Goal: Find specific fact: Find specific fact

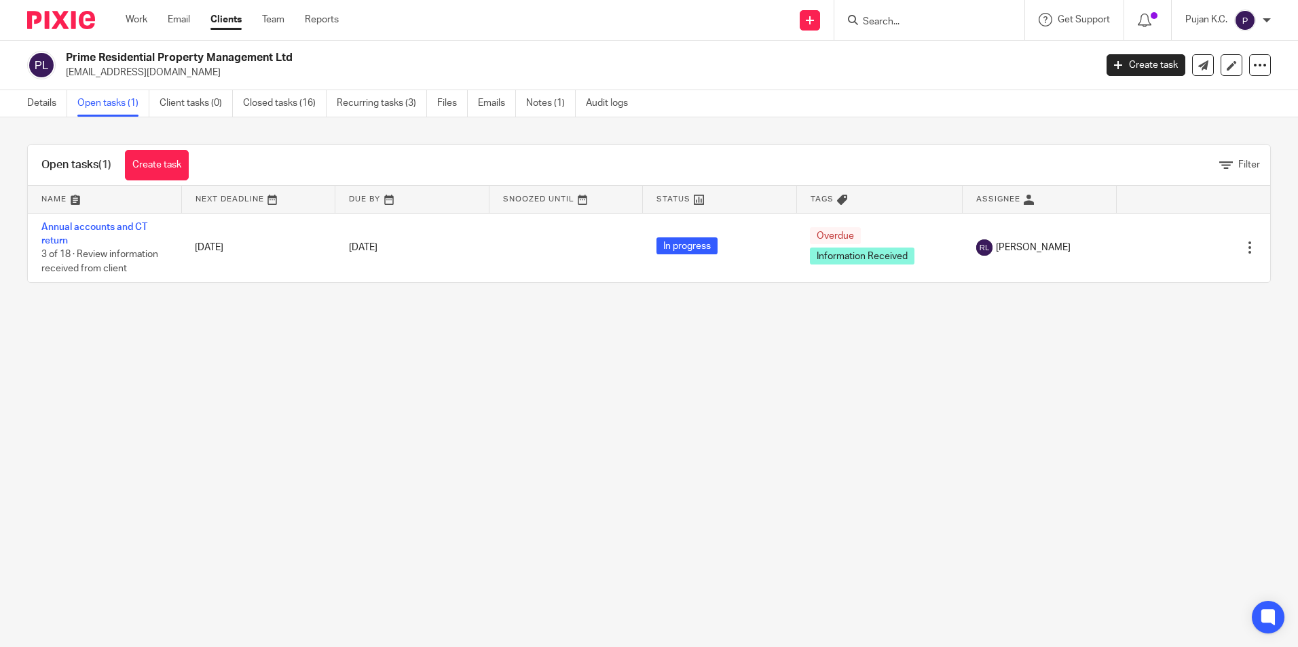
click at [26, 106] on div "Details Open tasks (1) Client tasks (0) Closed tasks (16) Recurring tasks (3) F…" at bounding box center [331, 103] width 662 height 26
click at [32, 106] on link "Details" at bounding box center [47, 103] width 40 height 26
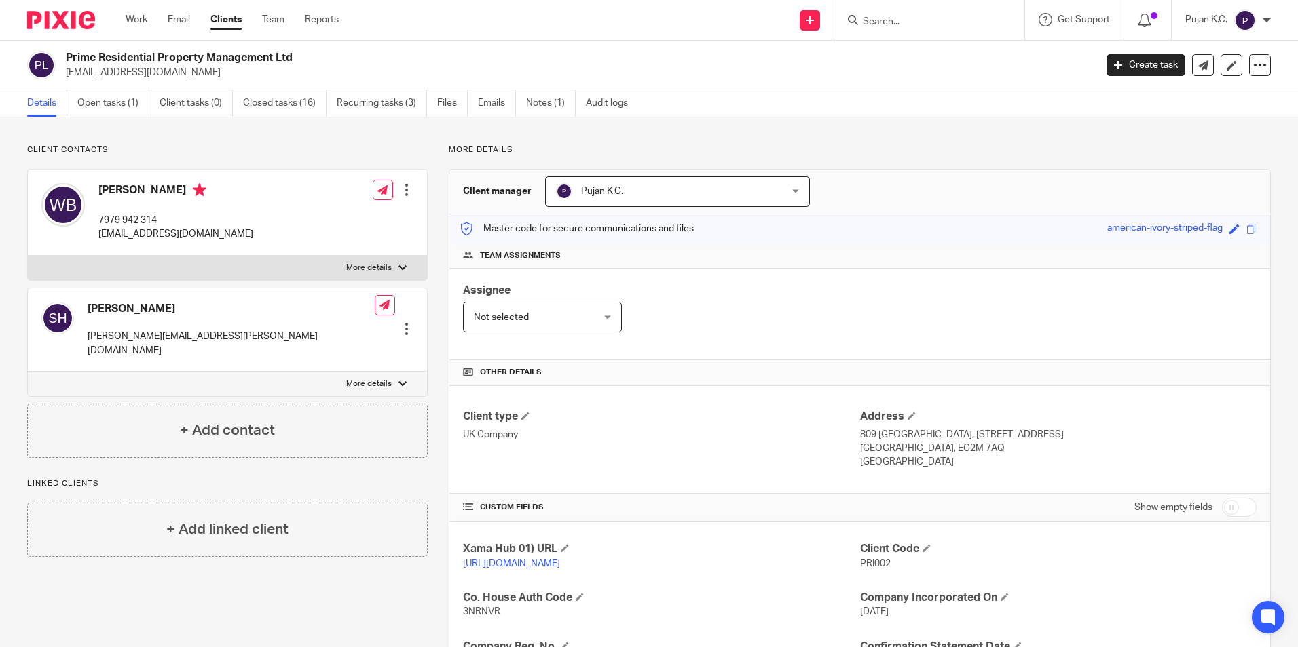
click at [896, 21] on input "Search" at bounding box center [922, 22] width 122 height 12
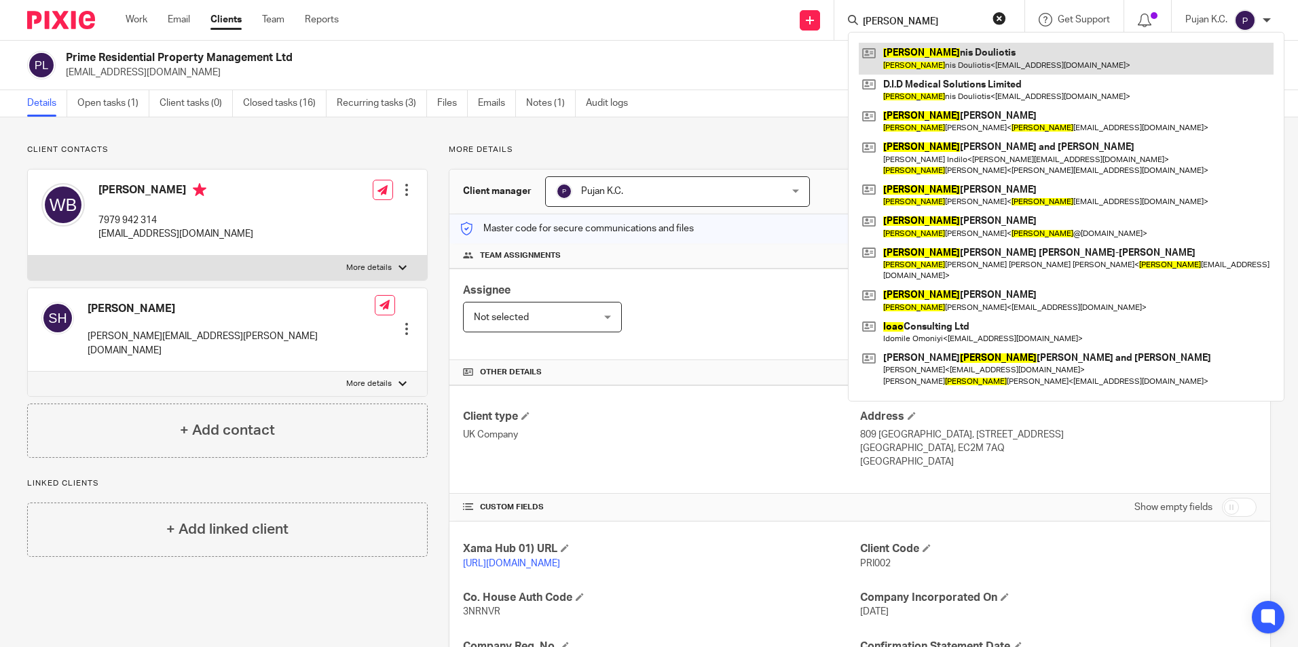
type input "ioan"
click at [892, 51] on link at bounding box center [1066, 58] width 415 height 31
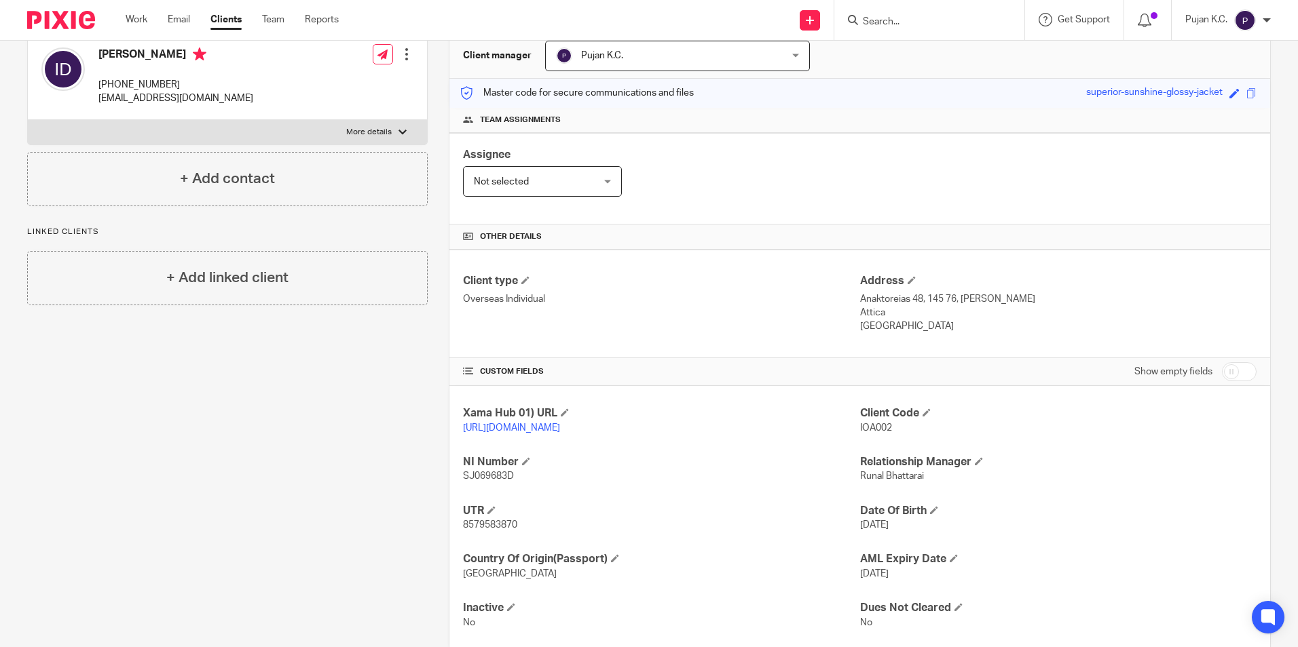
scroll to position [166, 0]
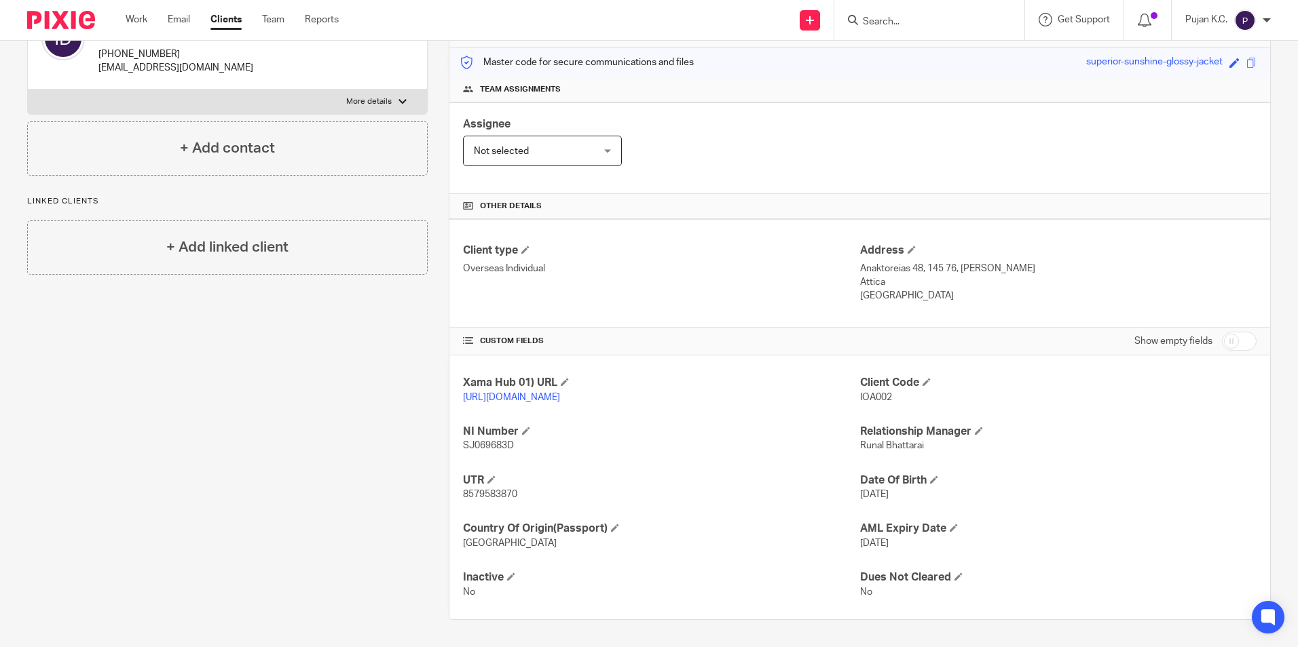
click at [486, 492] on span "8579583870" at bounding box center [490, 495] width 54 height 10
copy span "8579583870"
click at [909, 22] on input "Search" at bounding box center [922, 22] width 122 height 12
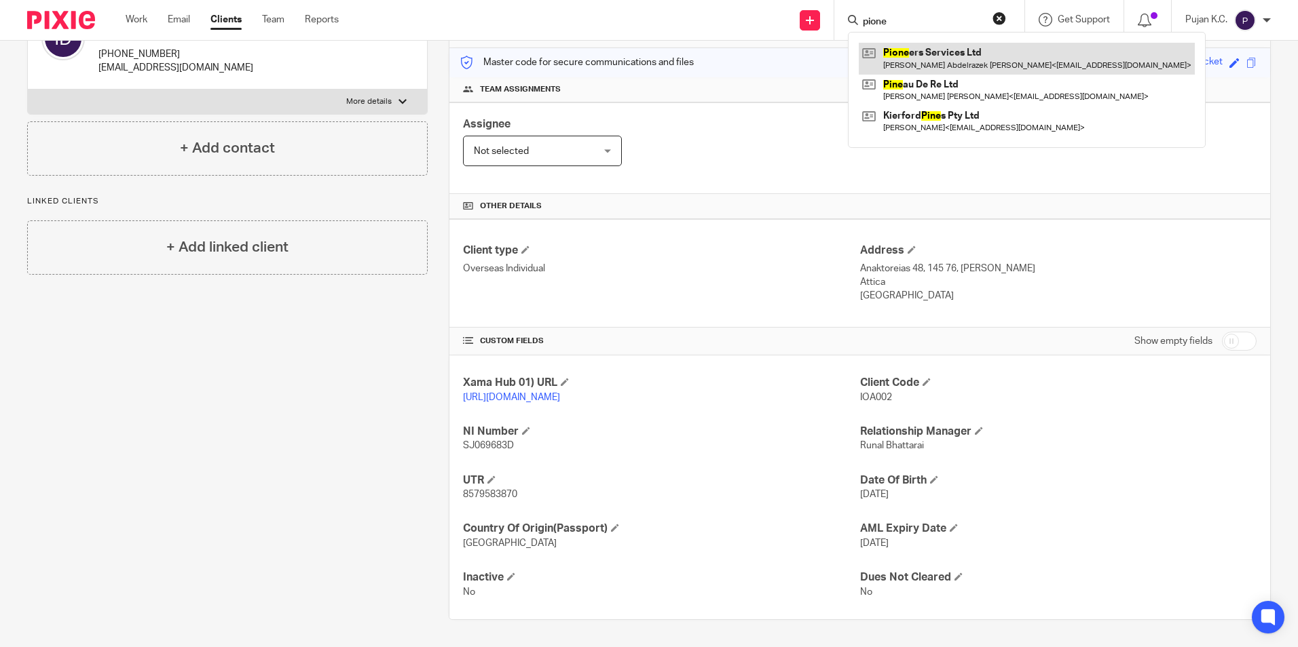
type input "pione"
click at [929, 51] on link at bounding box center [1027, 58] width 336 height 31
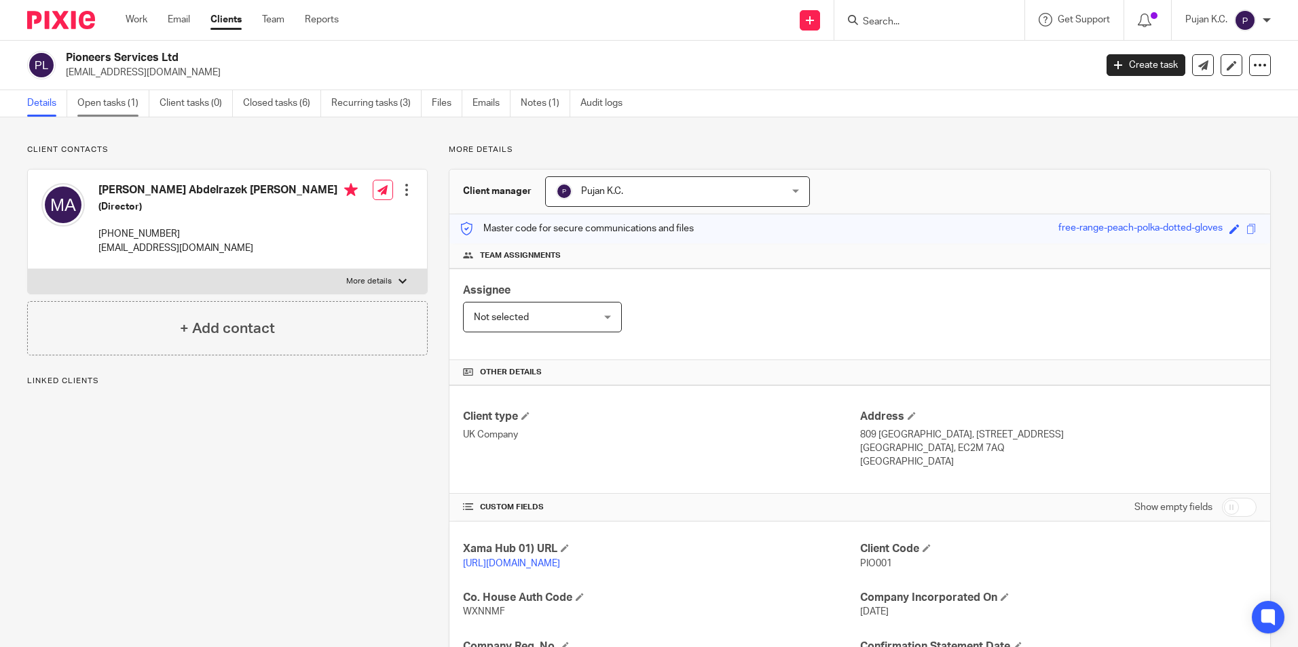
click at [101, 107] on link "Open tasks (1)" at bounding box center [113, 103] width 72 height 26
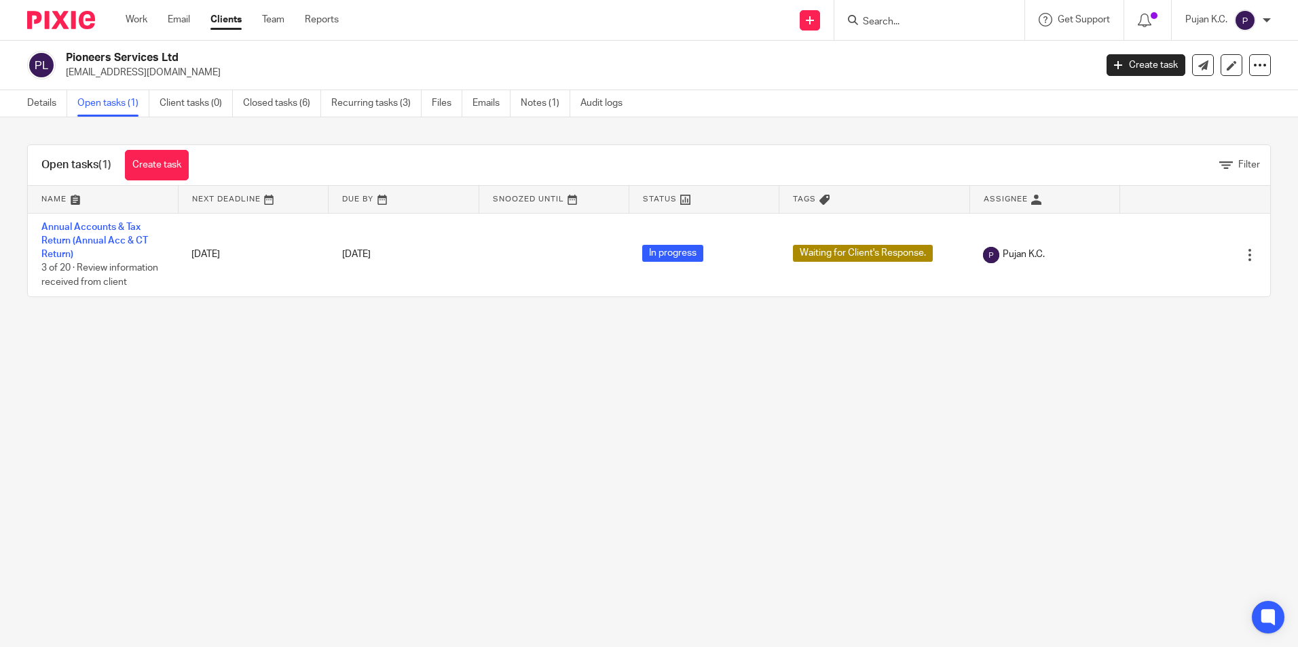
click at [931, 29] on form at bounding box center [933, 20] width 145 height 17
click at [930, 18] on input "Search" at bounding box center [922, 22] width 122 height 12
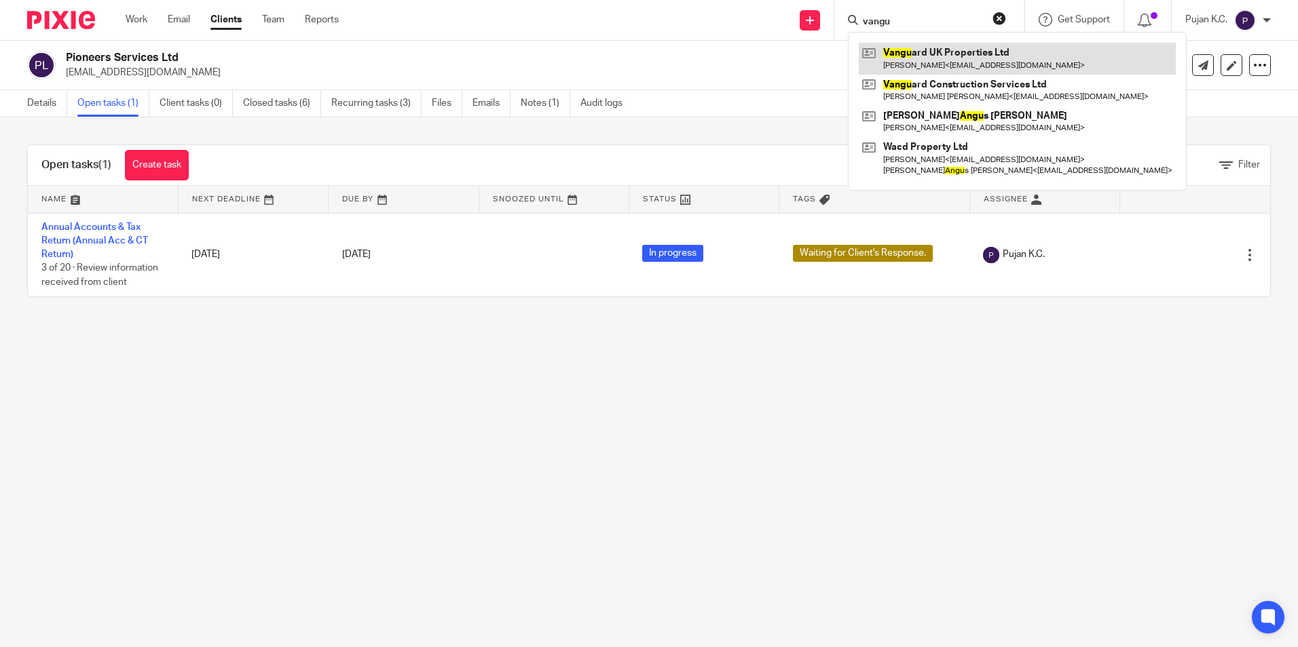
type input "vangu"
click at [914, 63] on link at bounding box center [1017, 58] width 317 height 31
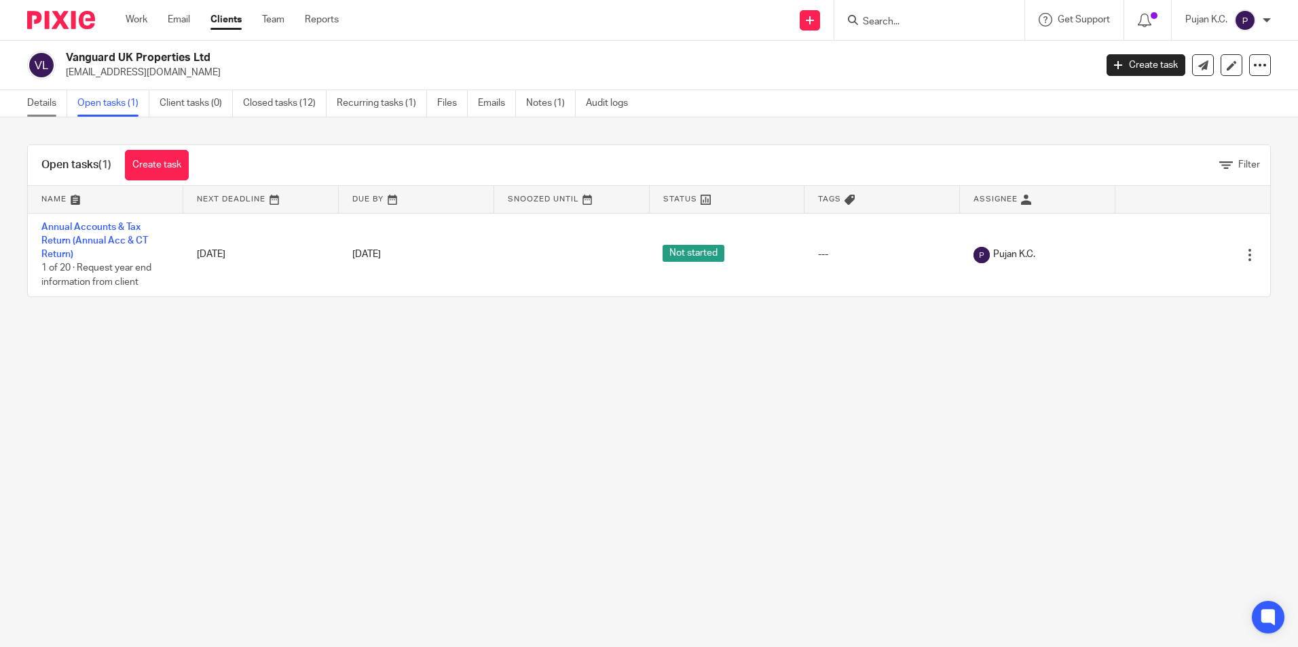
click at [31, 100] on link "Details" at bounding box center [47, 103] width 40 height 26
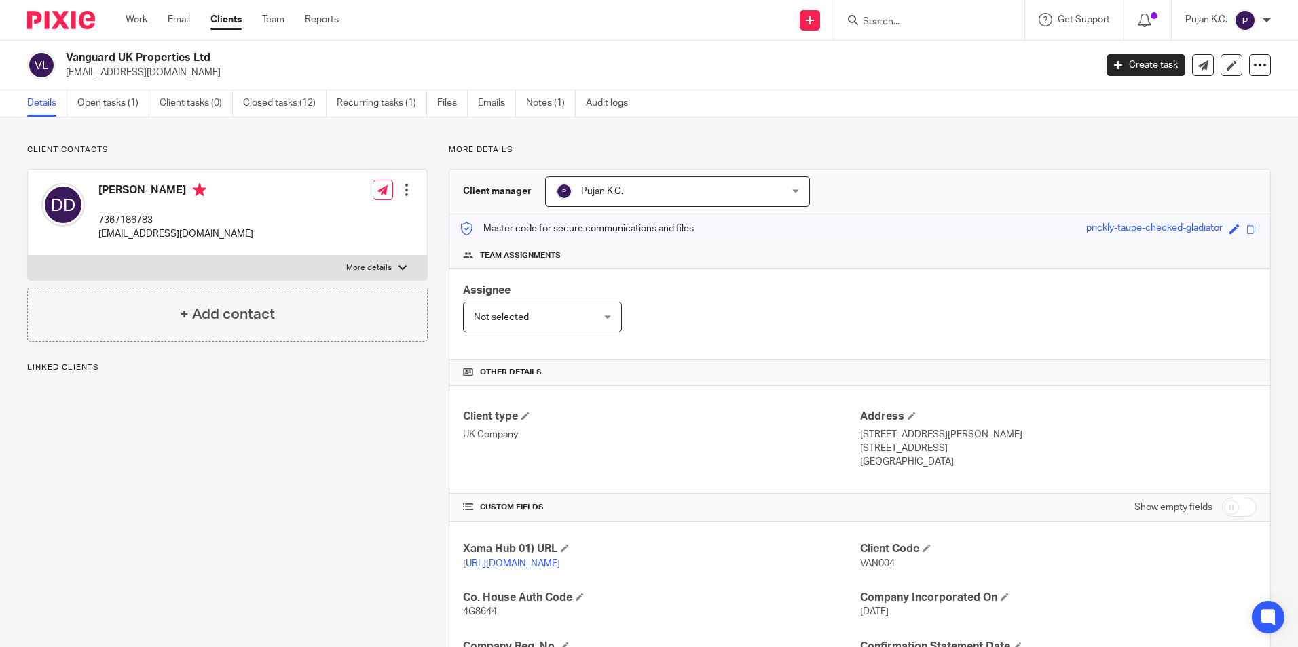
click at [903, 33] on div at bounding box center [929, 20] width 190 height 40
click at [903, 24] on input "Search" at bounding box center [922, 22] width 122 height 12
type input "[PERSON_NAME]"
click at [895, 153] on p "More details" at bounding box center [860, 150] width 822 height 11
click at [106, 102] on link "Open tasks (1)" at bounding box center [113, 103] width 72 height 26
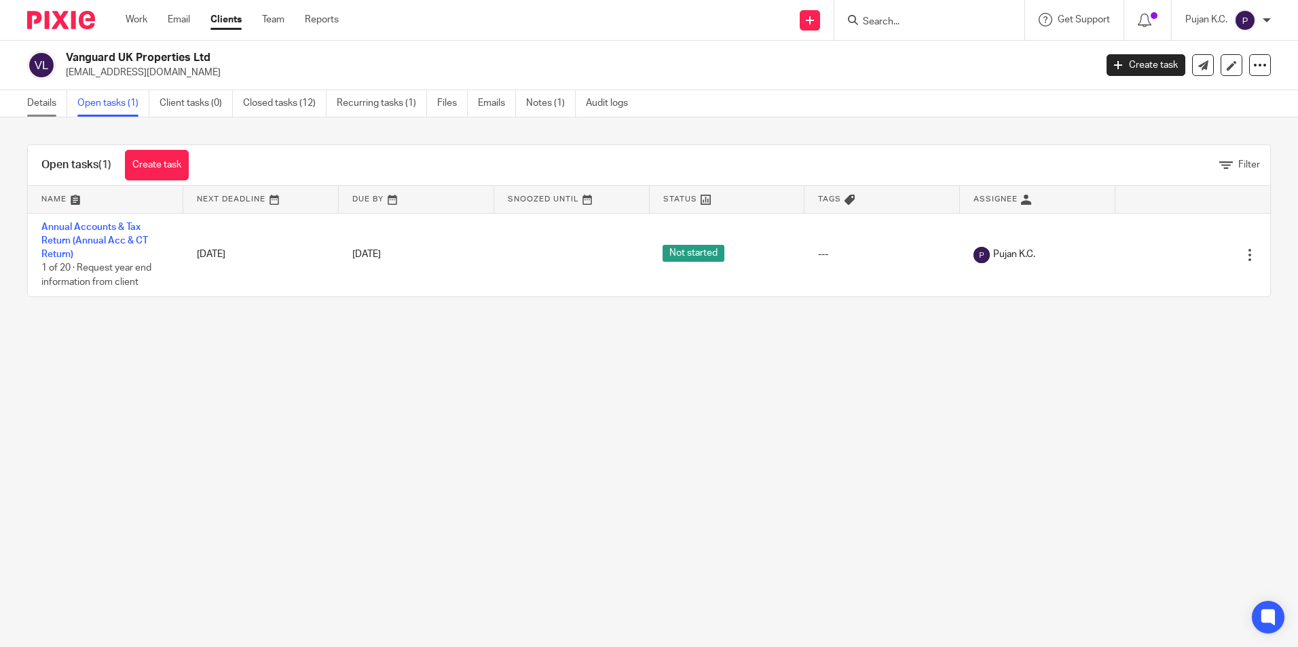
click at [33, 101] on link "Details" at bounding box center [47, 103] width 40 height 26
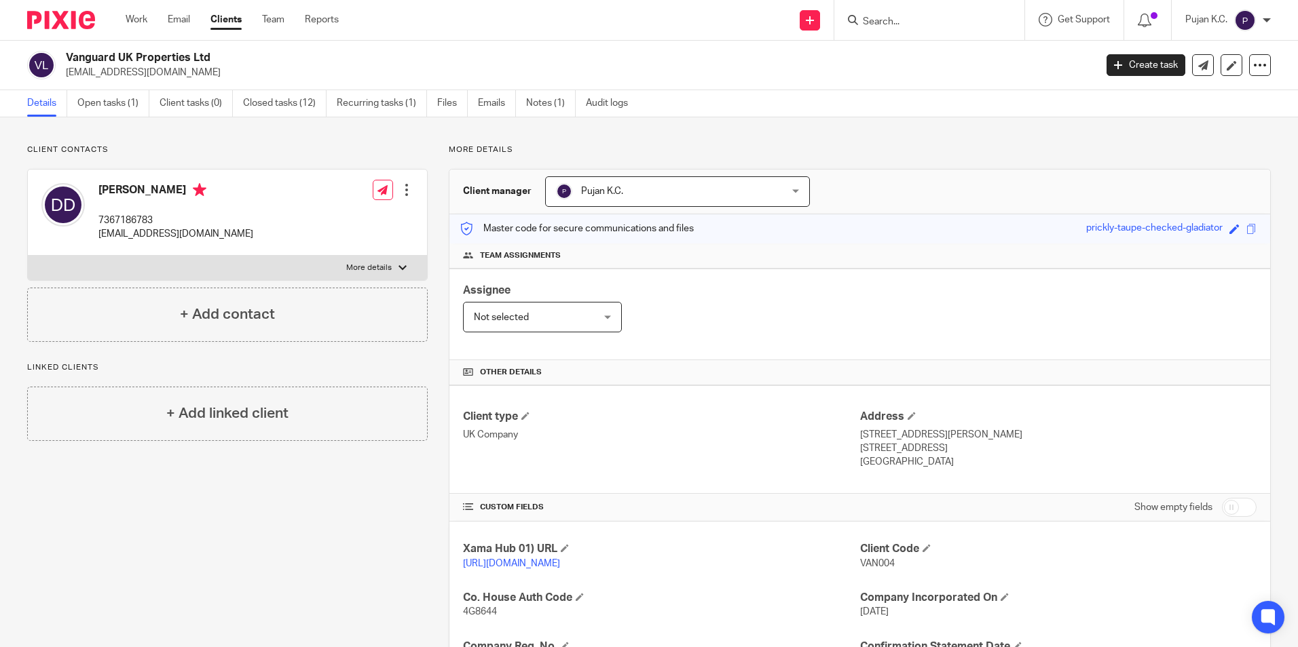
click at [871, 560] on p "VAN004" at bounding box center [1058, 564] width 396 height 14
click at [871, 562] on span "VAN004" at bounding box center [877, 564] width 35 height 10
copy span "VAN004"
click at [1114, 561] on p "VAN004" at bounding box center [1058, 564] width 396 height 14
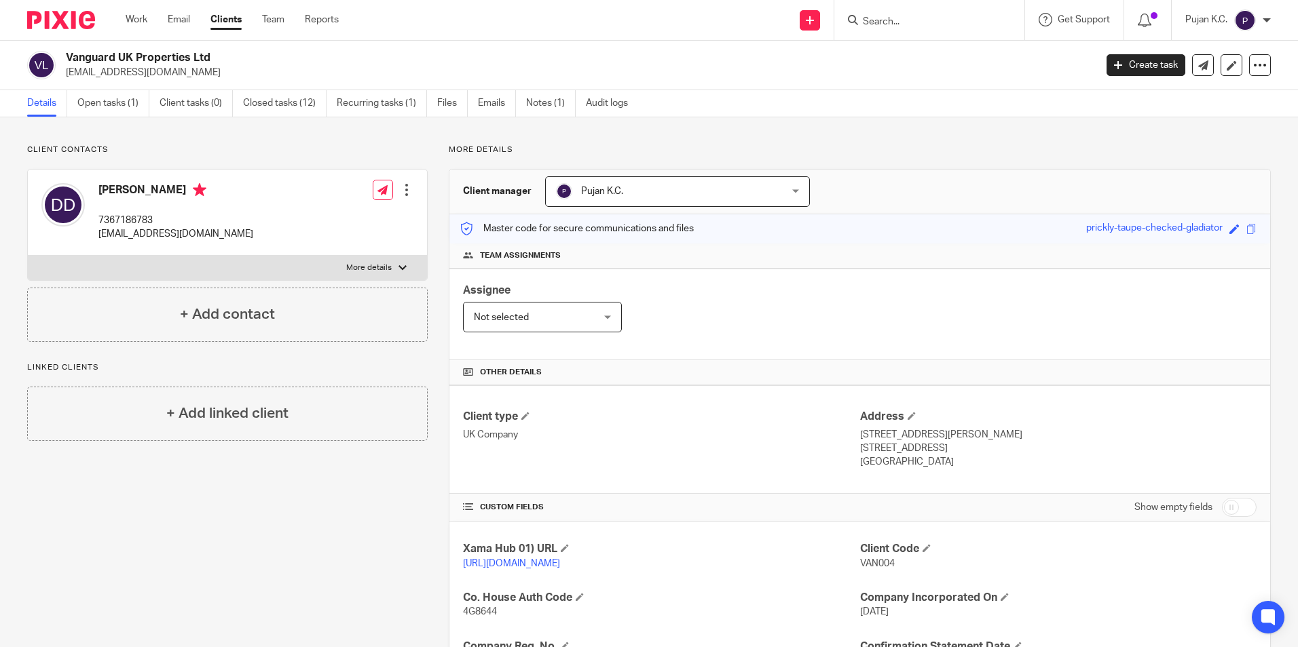
click at [241, 534] on div "Client contacts [PERSON_NAME] 7367186783 [EMAIL_ADDRESS][DOMAIN_NAME] Edit cont…" at bounding box center [216, 528] width 421 height 767
click at [878, 26] on input "Search" at bounding box center [922, 22] width 122 height 12
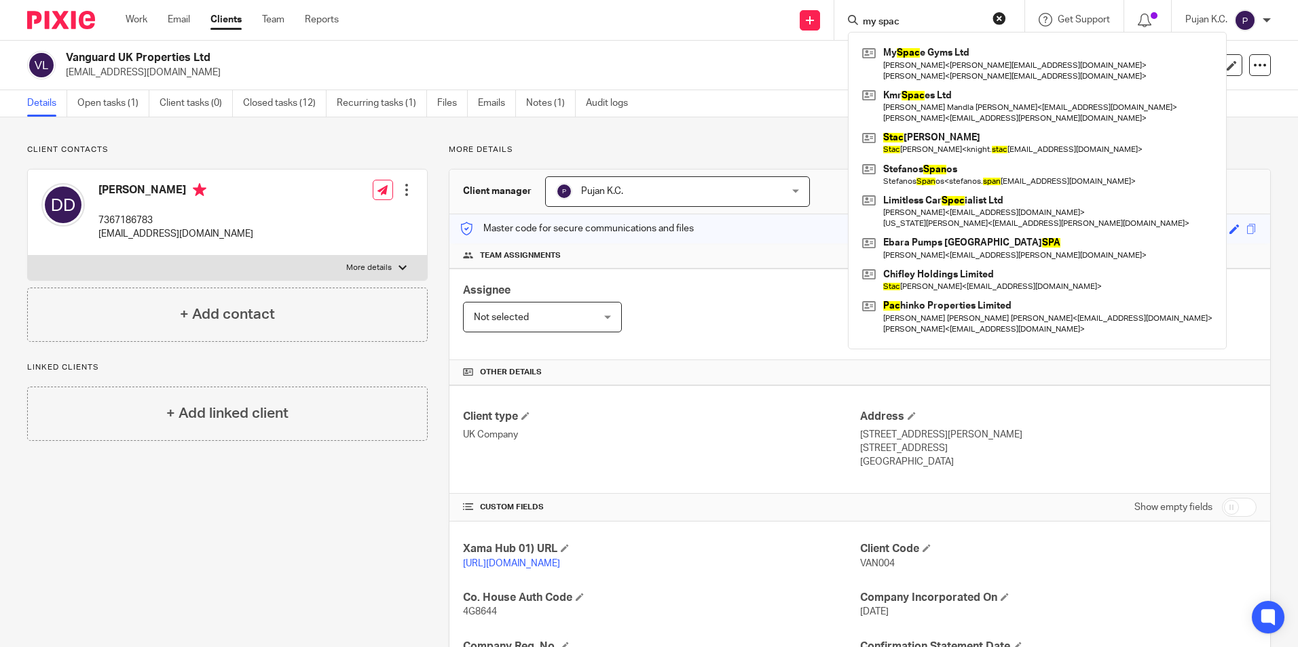
type input "my spac"
click at [916, 49] on link at bounding box center [1037, 64] width 357 height 42
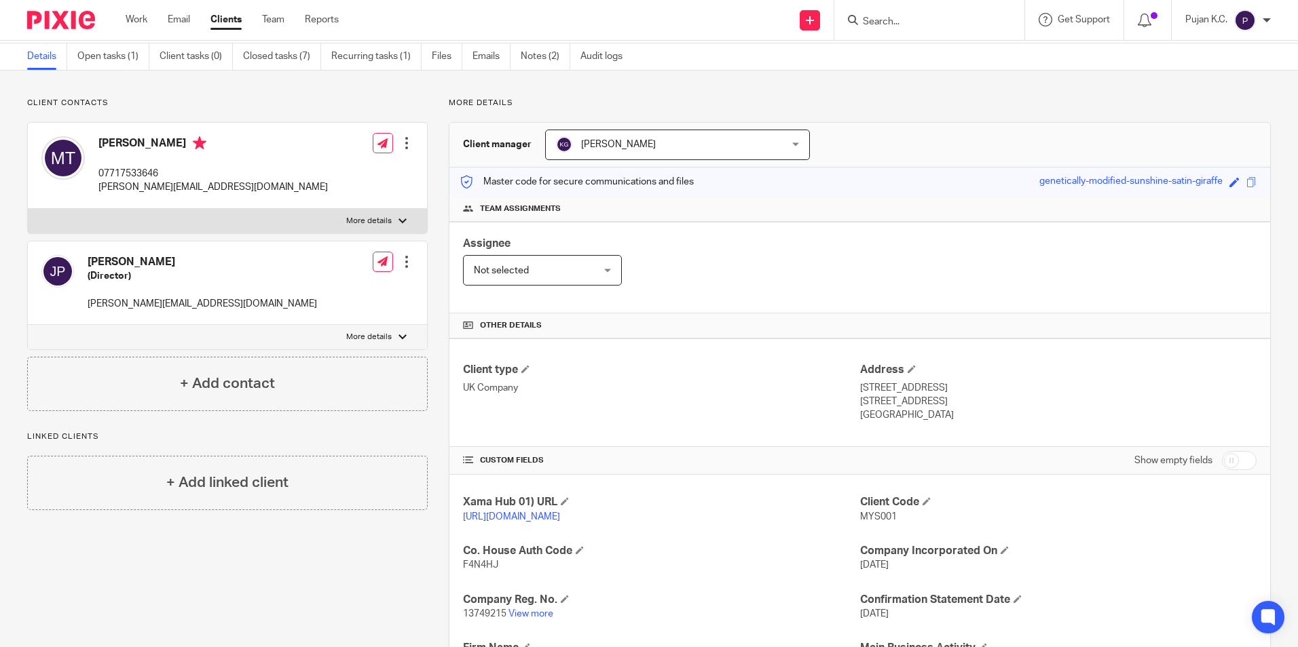
scroll to position [68, 0]
